Goal: Information Seeking & Learning: Learn about a topic

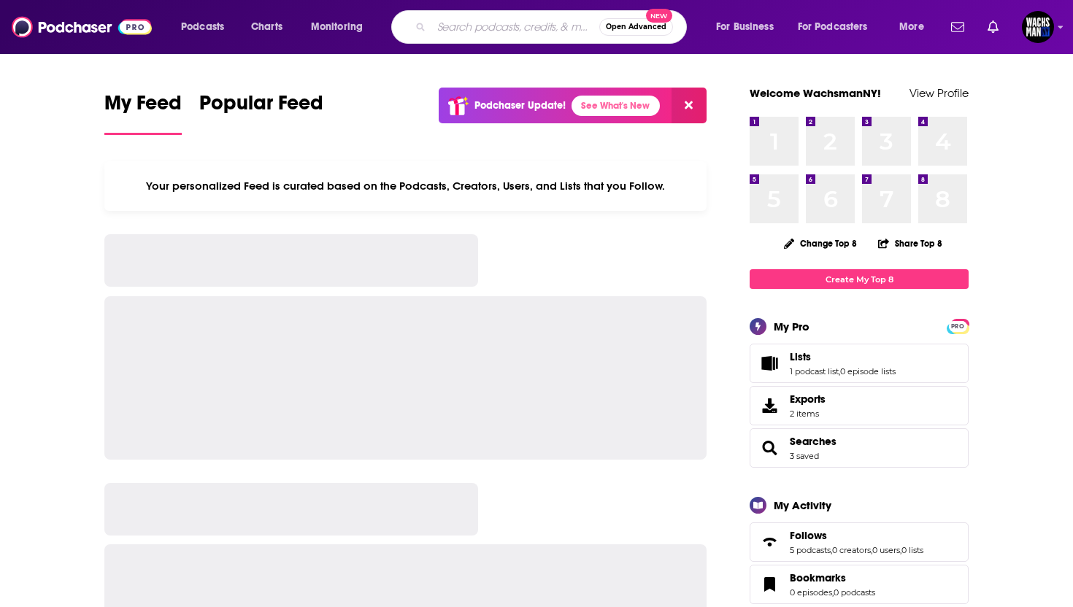
click at [471, 29] on input "Search podcasts, credits, & more..." at bounding box center [516, 26] width 168 height 23
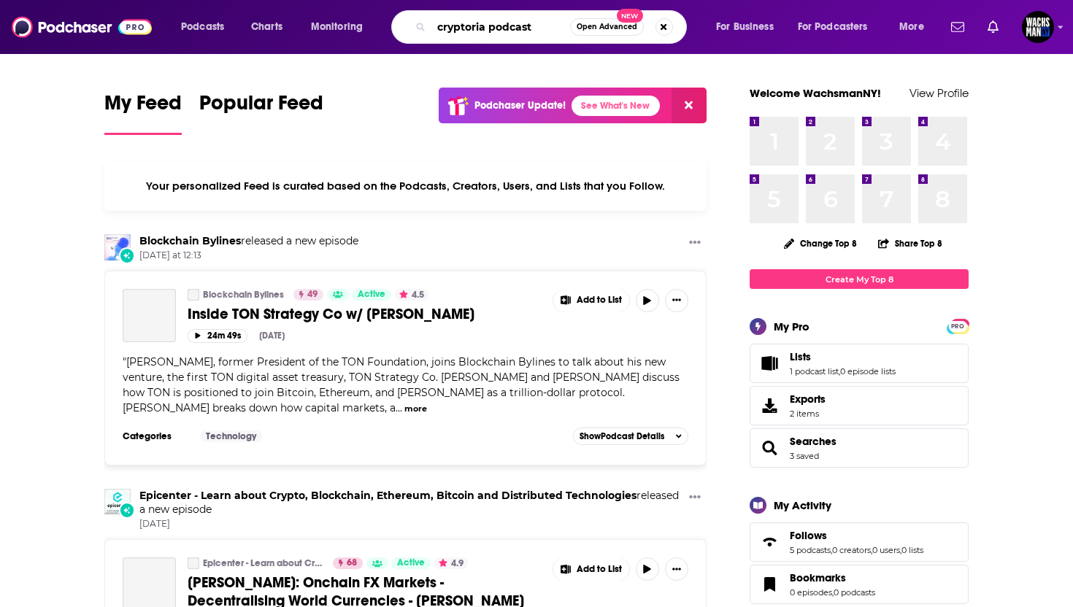
type input "cryptoria podcast"
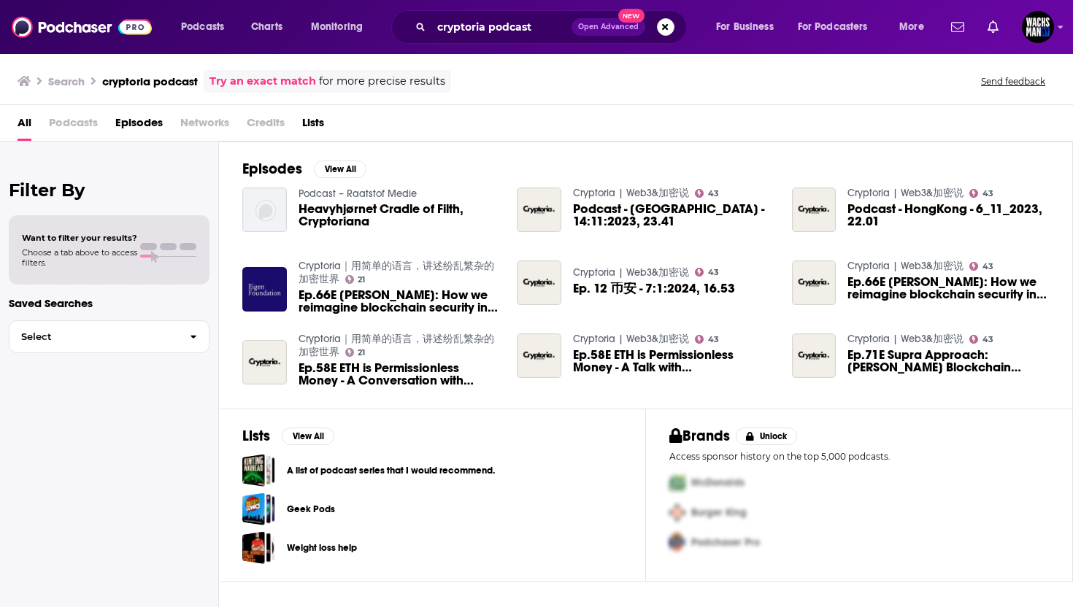
click at [66, 125] on span "Podcasts" at bounding box center [73, 126] width 49 height 30
click at [79, 122] on span "Podcasts" at bounding box center [73, 126] width 49 height 30
click at [540, 215] on img "Podcast - Bangkok - 14:11:2023, 23.41" at bounding box center [539, 210] width 45 height 45
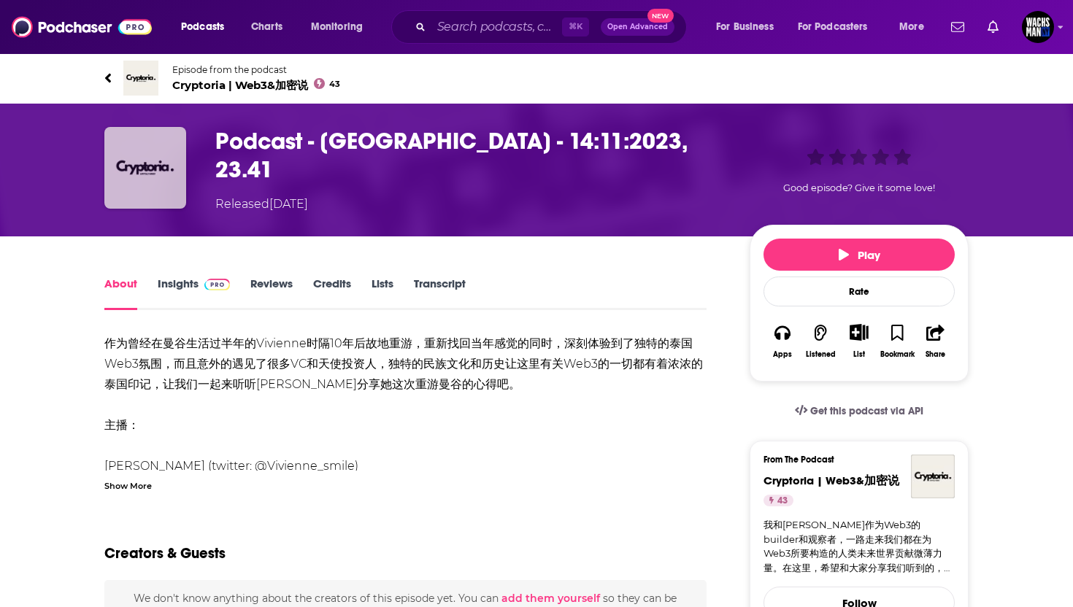
click at [154, 169] on img "Podcast - Bangkok - 14:11:2023, 23.41" at bounding box center [145, 168] width 82 height 82
drag, startPoint x: 154, startPoint y: 169, endPoint x: 215, endPoint y: 119, distance: 78.9
click at [154, 169] on img "Podcast - Bangkok - 14:11:2023, 23.41" at bounding box center [145, 168] width 82 height 82
click at [213, 85] on span "Cryptoria | Web3&加密说 43" at bounding box center [256, 85] width 168 height 15
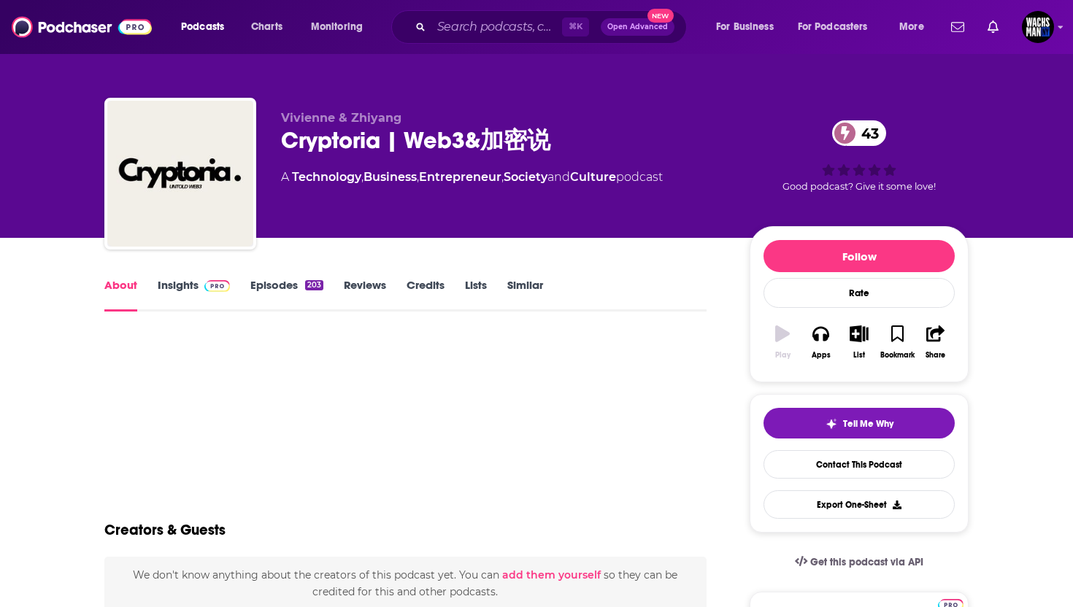
scroll to position [2, 0]
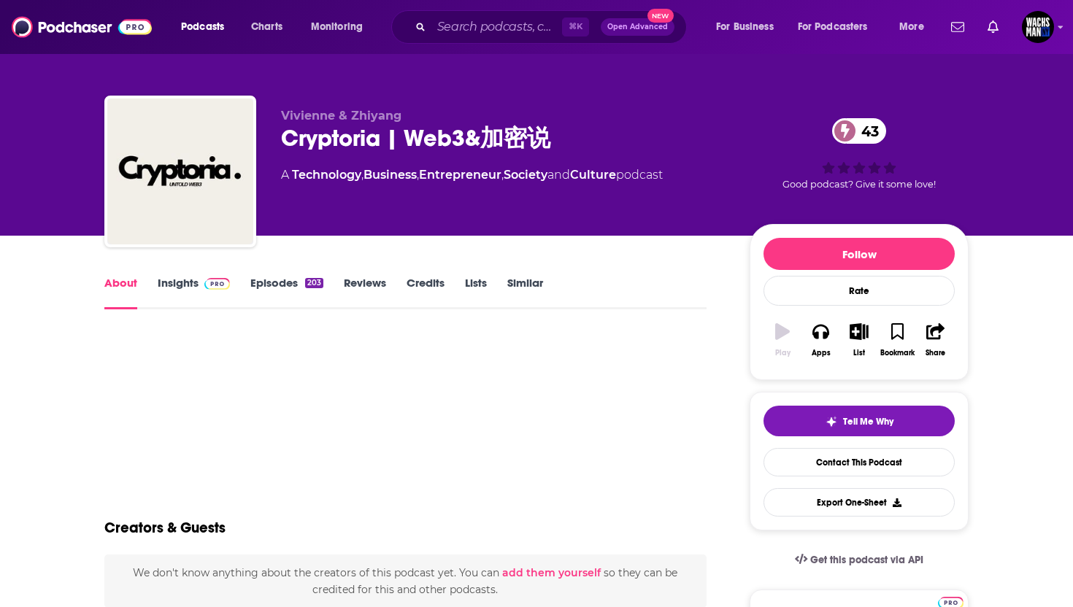
click at [159, 289] on link "Insights" at bounding box center [194, 293] width 72 height 34
